Goal: Use online tool/utility

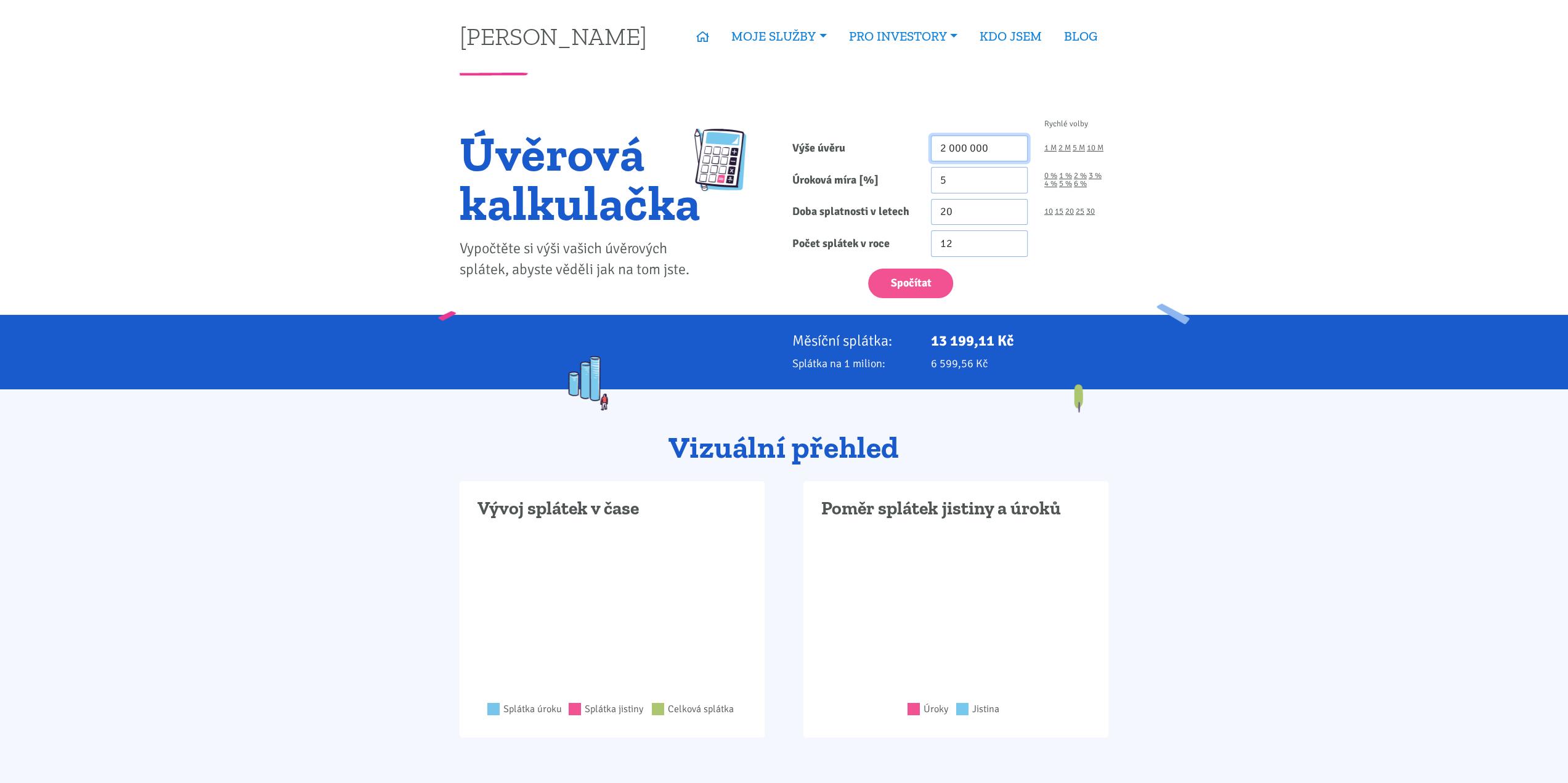
click at [948, 142] on input "2 000 000" at bounding box center [979, 149] width 97 height 27
click at [945, 146] on input "2 000 000" at bounding box center [979, 149] width 97 height 27
type input "23 000 000"
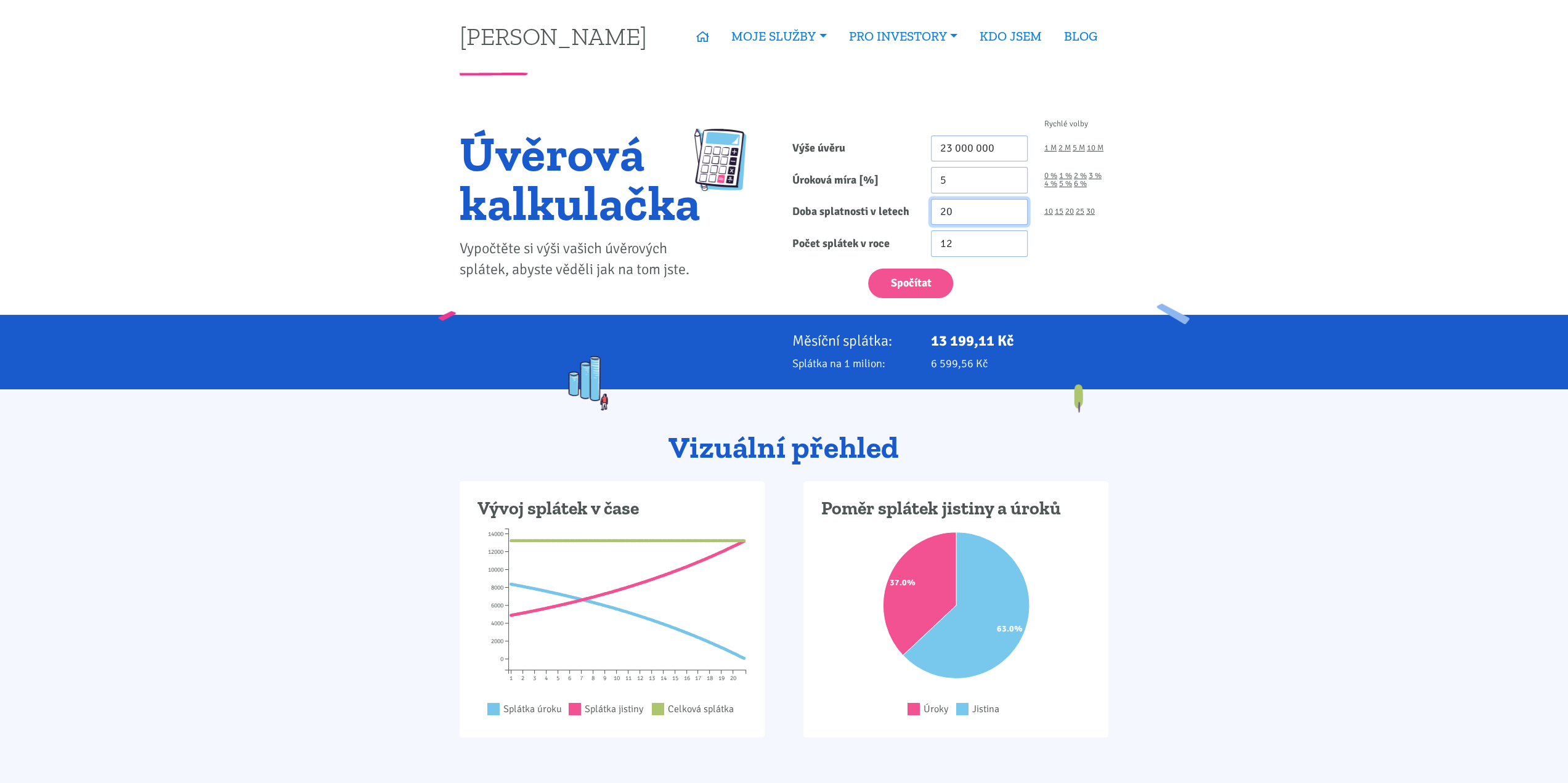
drag, startPoint x: 985, startPoint y: 213, endPoint x: 852, endPoint y: 216, distance: 133.0
click at [852, 216] on div "Doba splatnosti v letech 20 10 15 20 25 30" at bounding box center [951, 212] width 333 height 27
type input "30"
drag, startPoint x: 872, startPoint y: 293, endPoint x: 899, endPoint y: 289, distance: 27.3
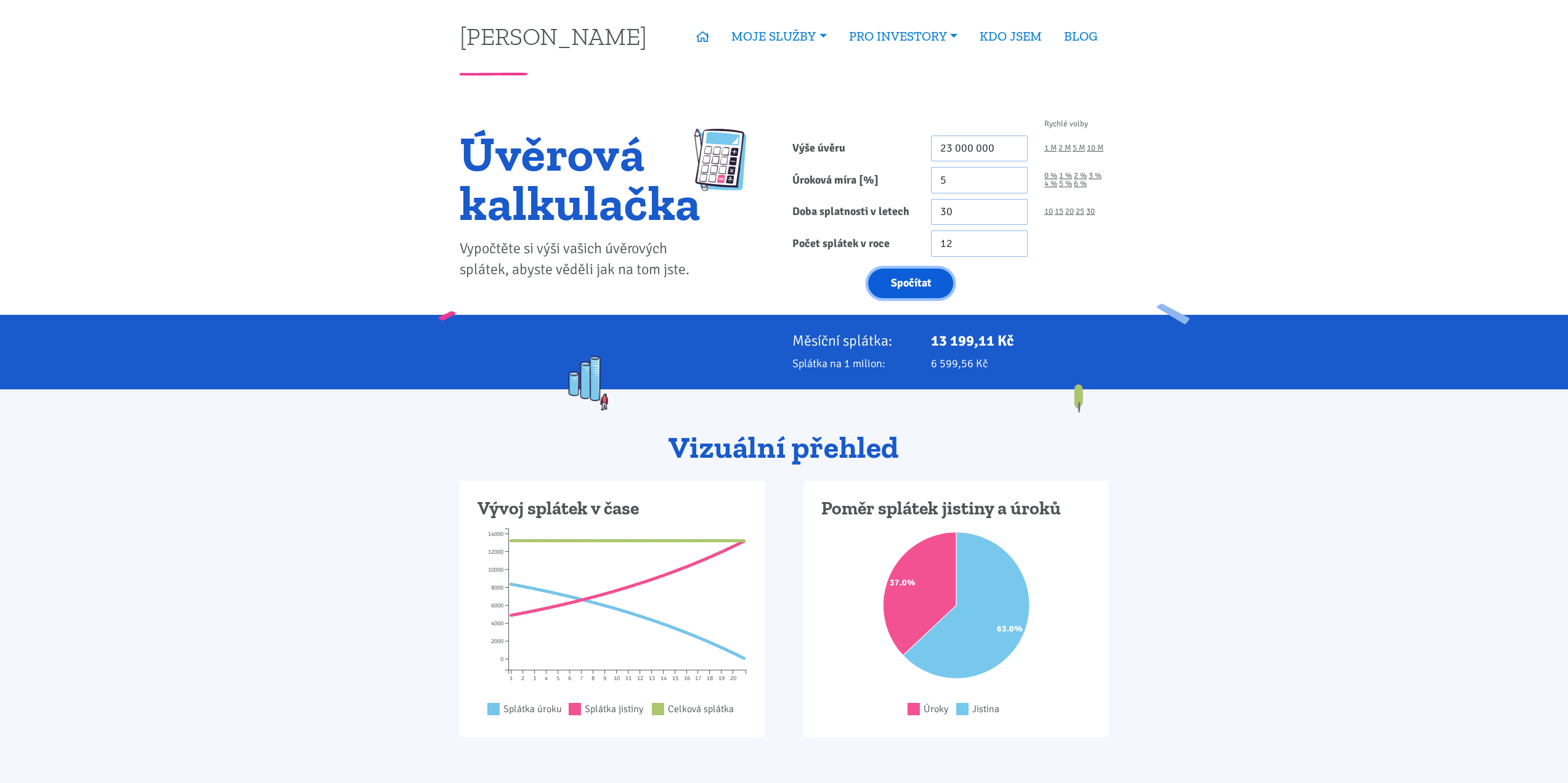
click at [899, 289] on button "Spočítat" at bounding box center [911, 283] width 85 height 30
type input "23000000"
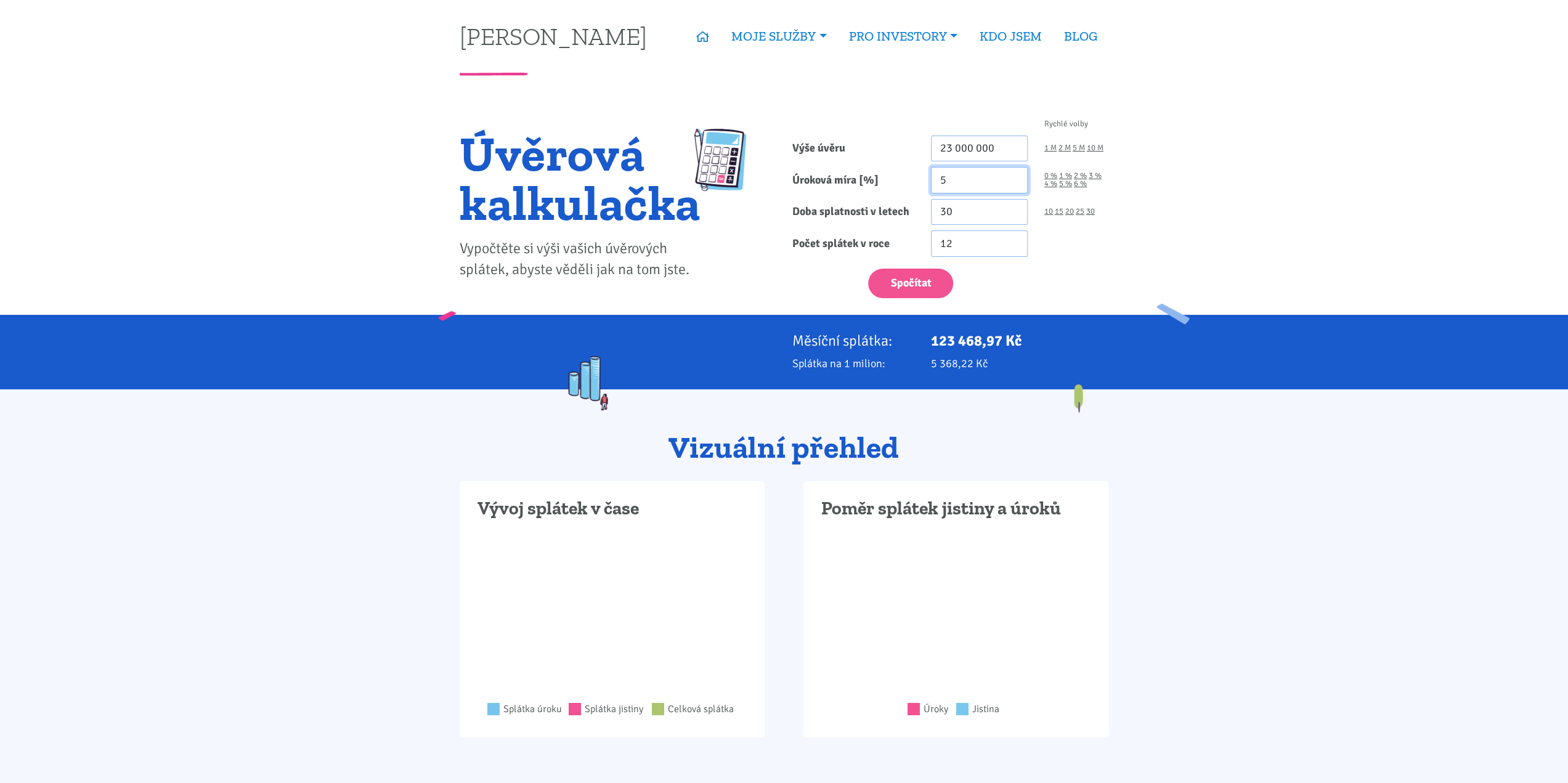
click at [961, 176] on input "5" at bounding box center [979, 180] width 97 height 27
type input "5.5"
click at [923, 277] on button "Spočítat" at bounding box center [911, 283] width 85 height 30
type input "23000000"
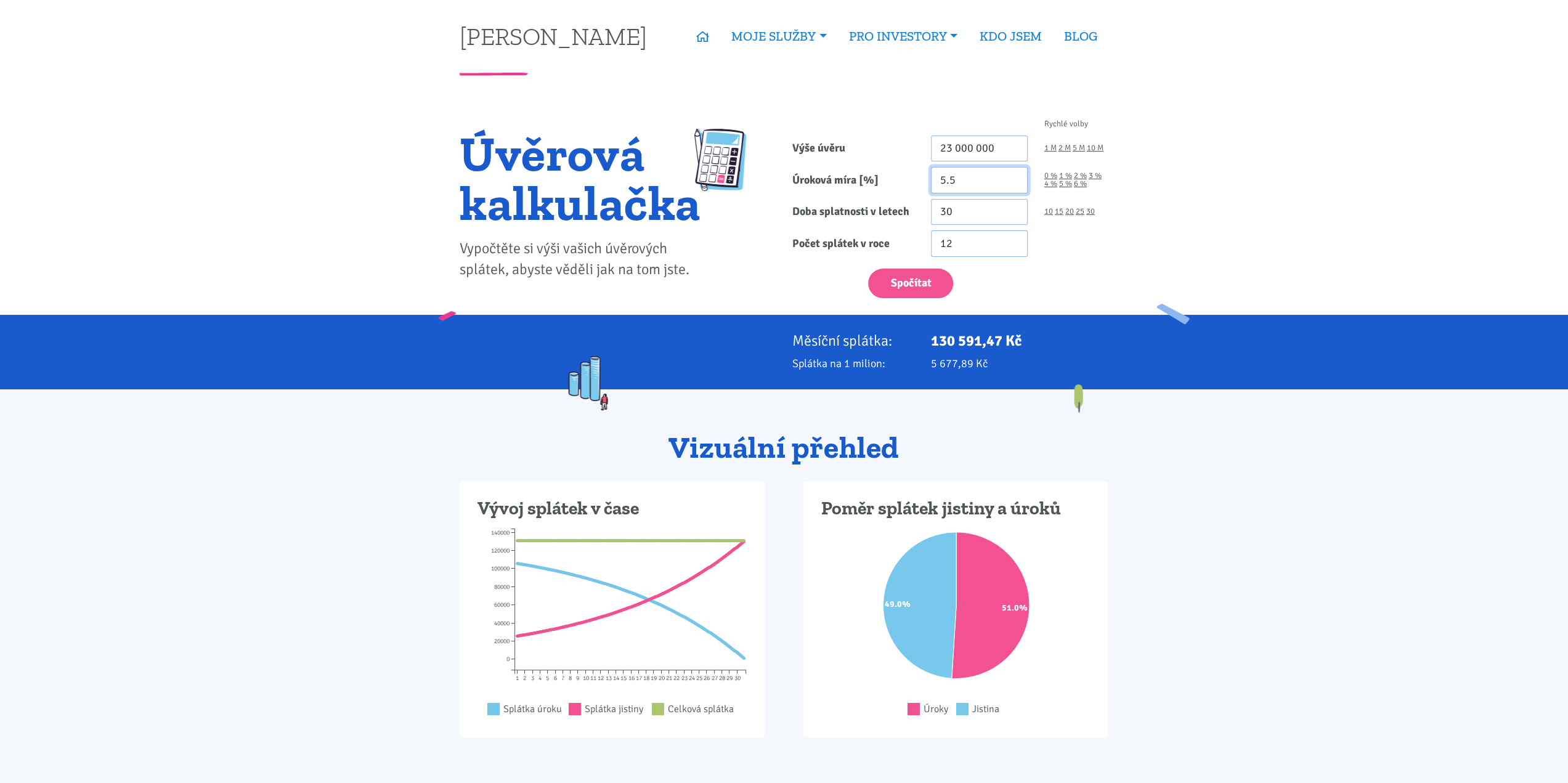
click at [960, 178] on input "5.5" at bounding box center [979, 180] width 97 height 27
click at [966, 182] on input "5.5" at bounding box center [979, 180] width 97 height 27
click at [960, 183] on input "5.5" at bounding box center [979, 180] width 97 height 27
